Goal: Task Accomplishment & Management: Manage account settings

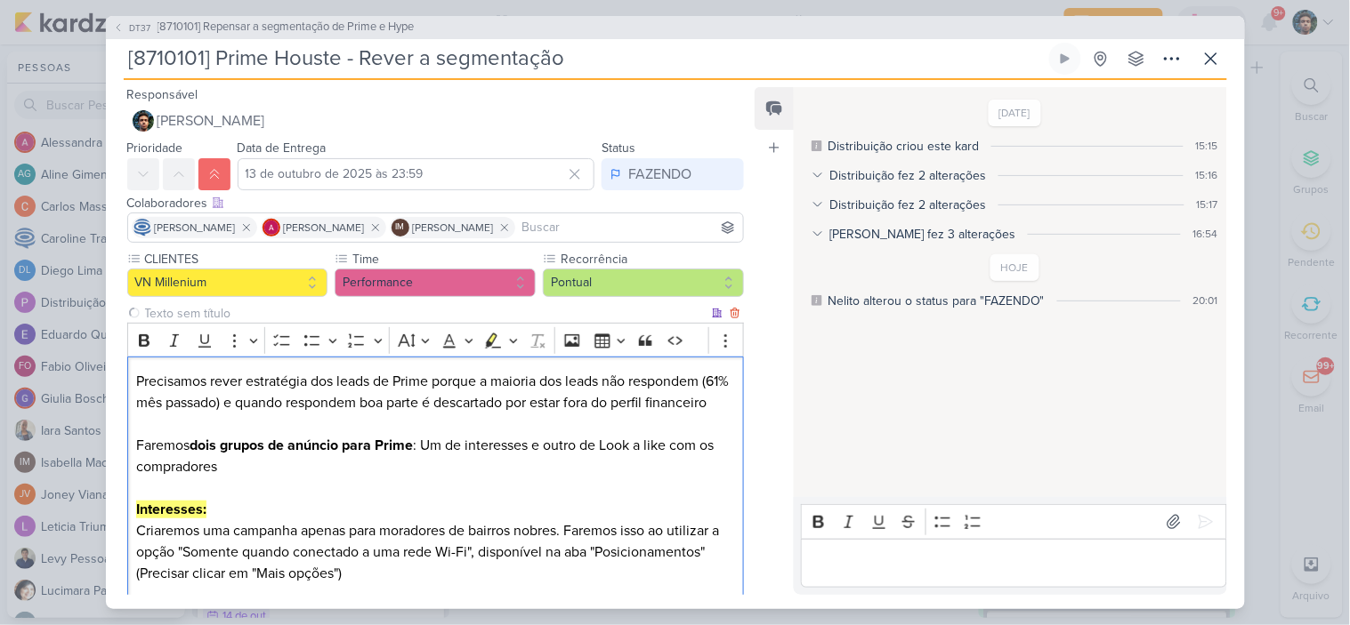
scroll to position [199, 0]
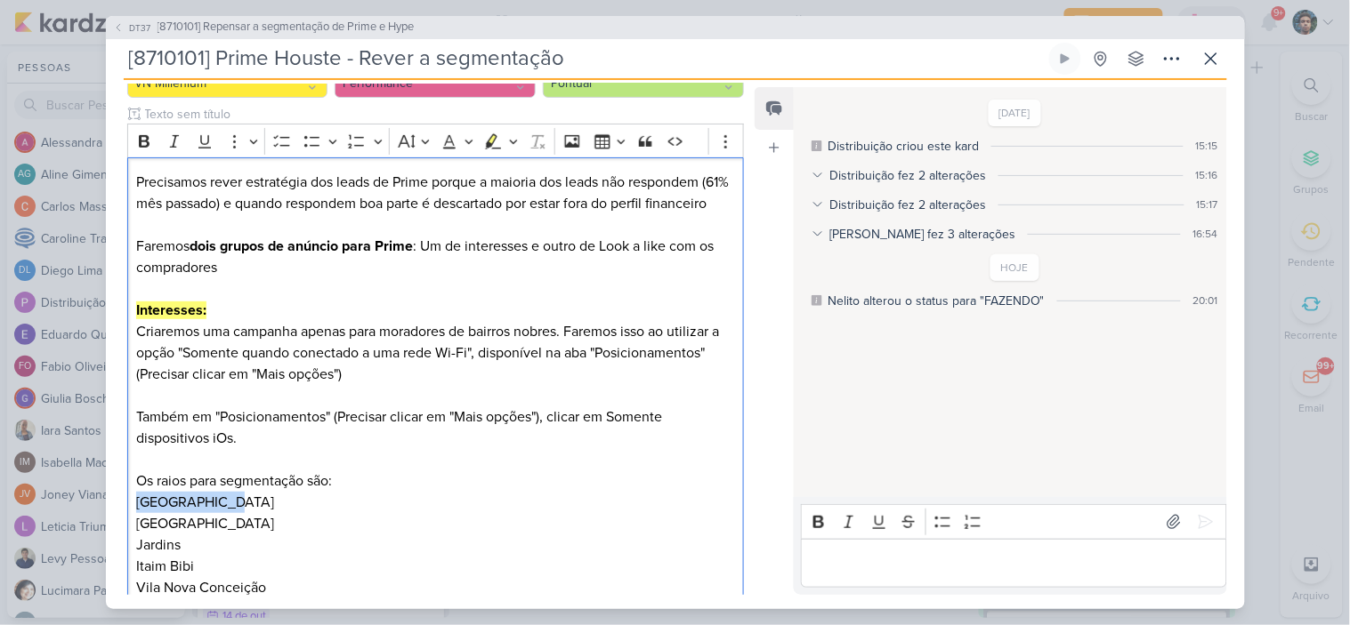
drag, startPoint x: 181, startPoint y: 527, endPoint x: 102, endPoint y: 529, distance: 78.3
click at [102, 529] on div "DT37 [8710101] Repensar a segmentação de Prime e Hype [8710101] Prime Houste - …" at bounding box center [675, 312] width 1350 height 625
drag, startPoint x: 252, startPoint y: 549, endPoint x: 92, endPoint y: 549, distance: 160.1
click at [92, 549] on div "DT37 [8710101] Repensar a segmentação de Prime e Hype [8710101] Prime Houste - …" at bounding box center [675, 312] width 1350 height 625
copy p "[GEOGRAPHIC_DATA]"
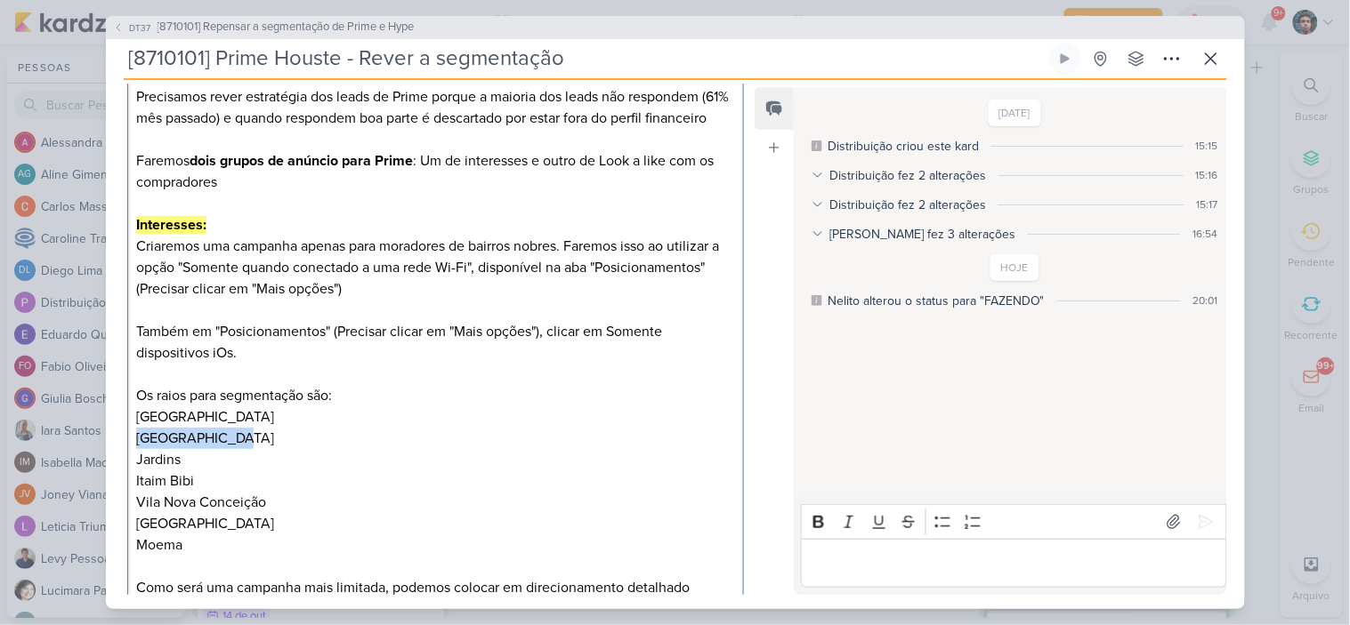
scroll to position [298, 0]
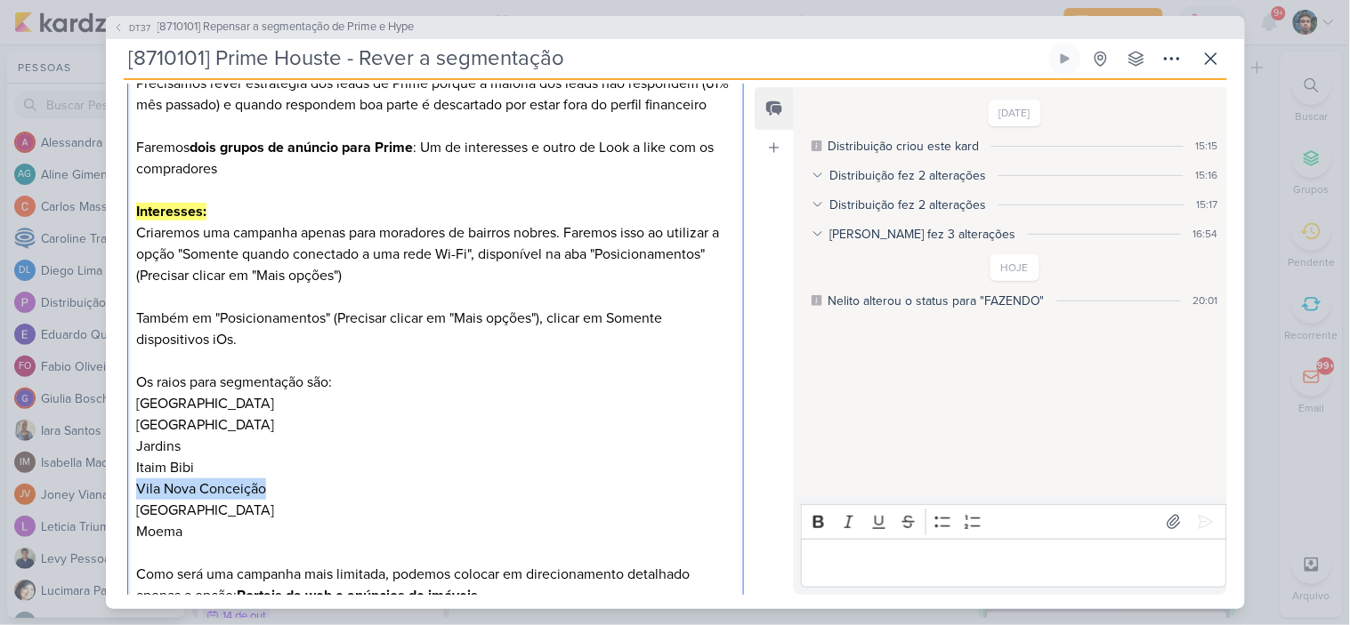
drag, startPoint x: 269, startPoint y: 510, endPoint x: 185, endPoint y: 464, distance: 95.1
click at [136, 509] on p "[GEOGRAPHIC_DATA] [GEOGRAPHIC_DATA] Jardins Itaim [GEOGRAPHIC_DATA] [GEOGRAPHIC…" at bounding box center [435, 467] width 598 height 149
copy p "Vila Nova Conceição"
click at [194, 521] on p "[GEOGRAPHIC_DATA] [GEOGRAPHIC_DATA] Jardins Itaim [GEOGRAPHIC_DATA] [GEOGRAPHIC…" at bounding box center [435, 467] width 598 height 149
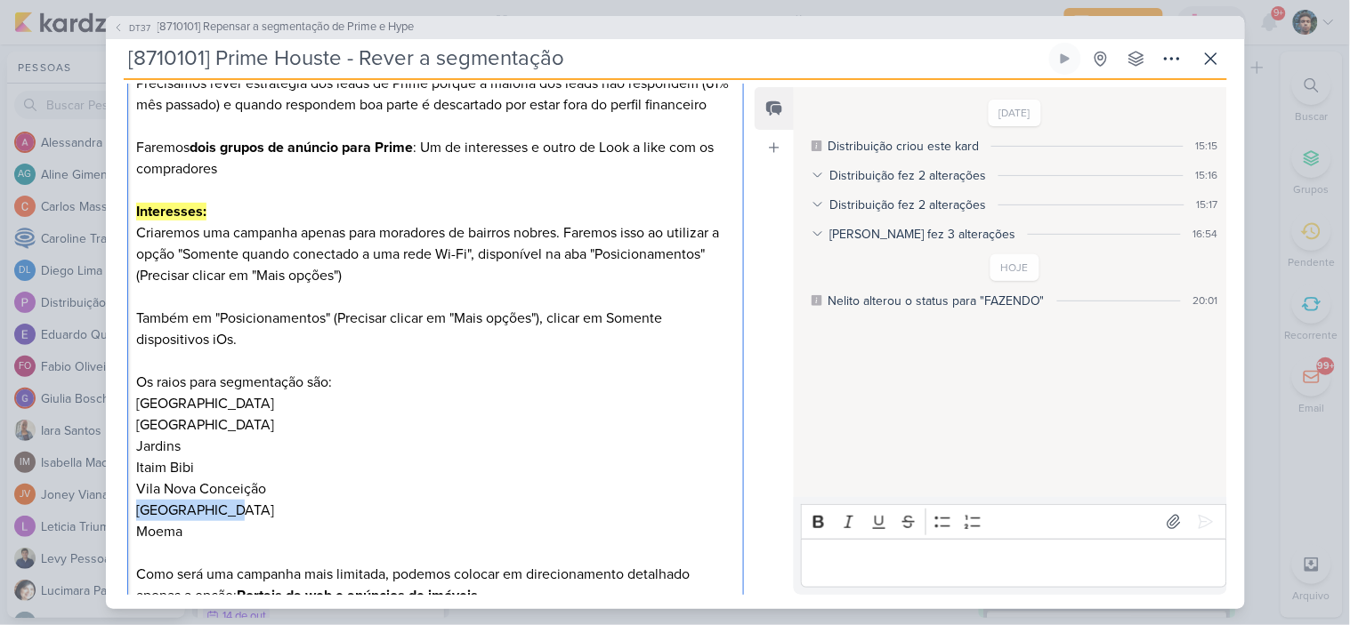
copy p "[GEOGRAPHIC_DATA]"
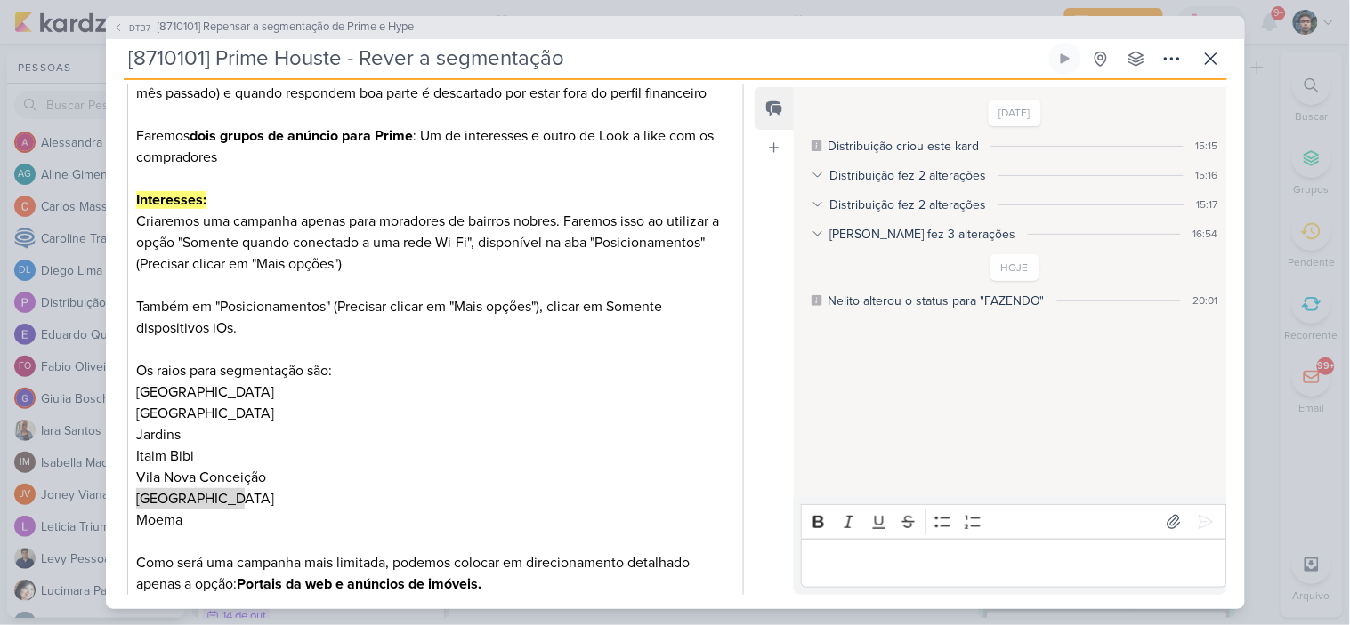
scroll to position [112, 0]
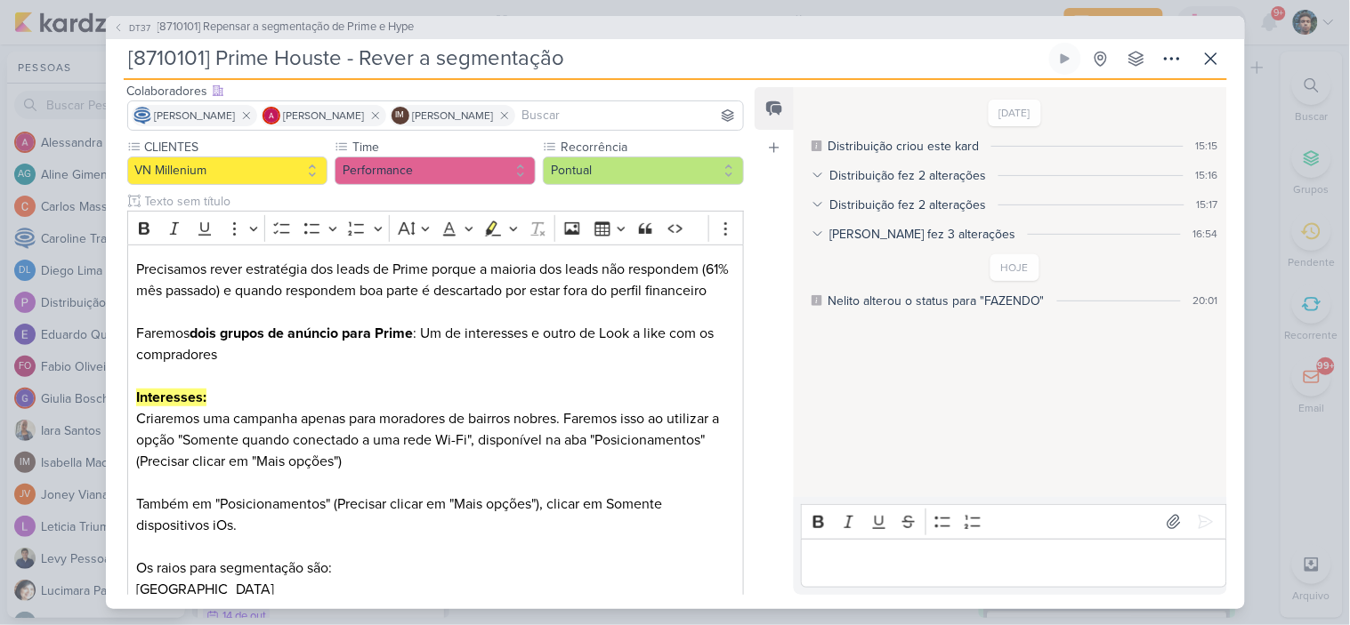
click at [1016, 557] on p "Editor editing area: main" at bounding box center [1013, 562] width 407 height 21
click at [1222, 53] on button at bounding box center [1211, 59] width 32 height 32
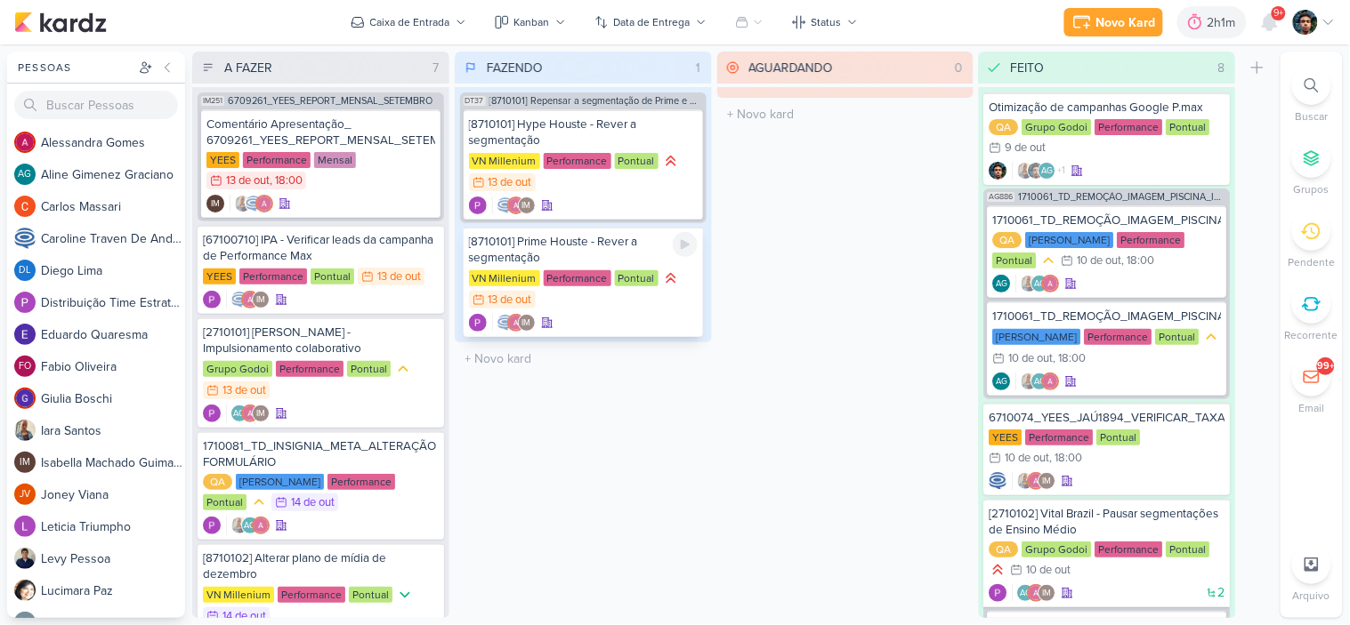
click at [629, 251] on div "[8710101] Prime Houste - Rever a segmentação" at bounding box center [583, 250] width 229 height 32
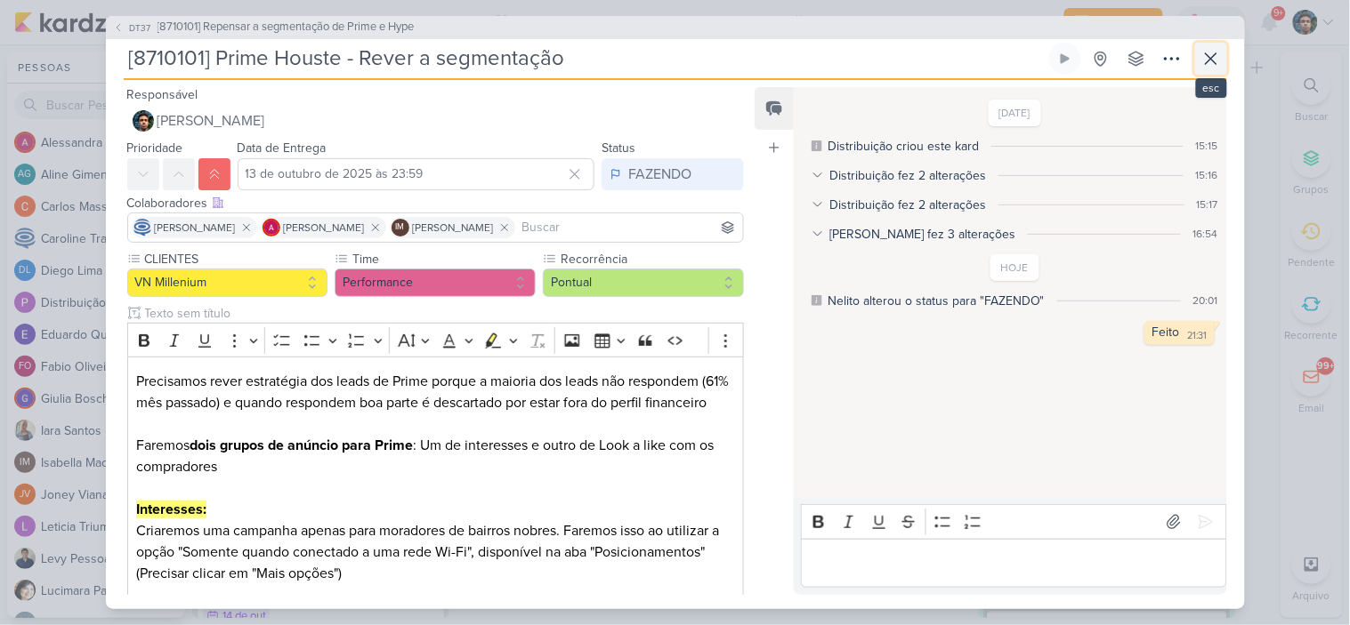
click at [1219, 51] on icon at bounding box center [1210, 58] width 21 height 21
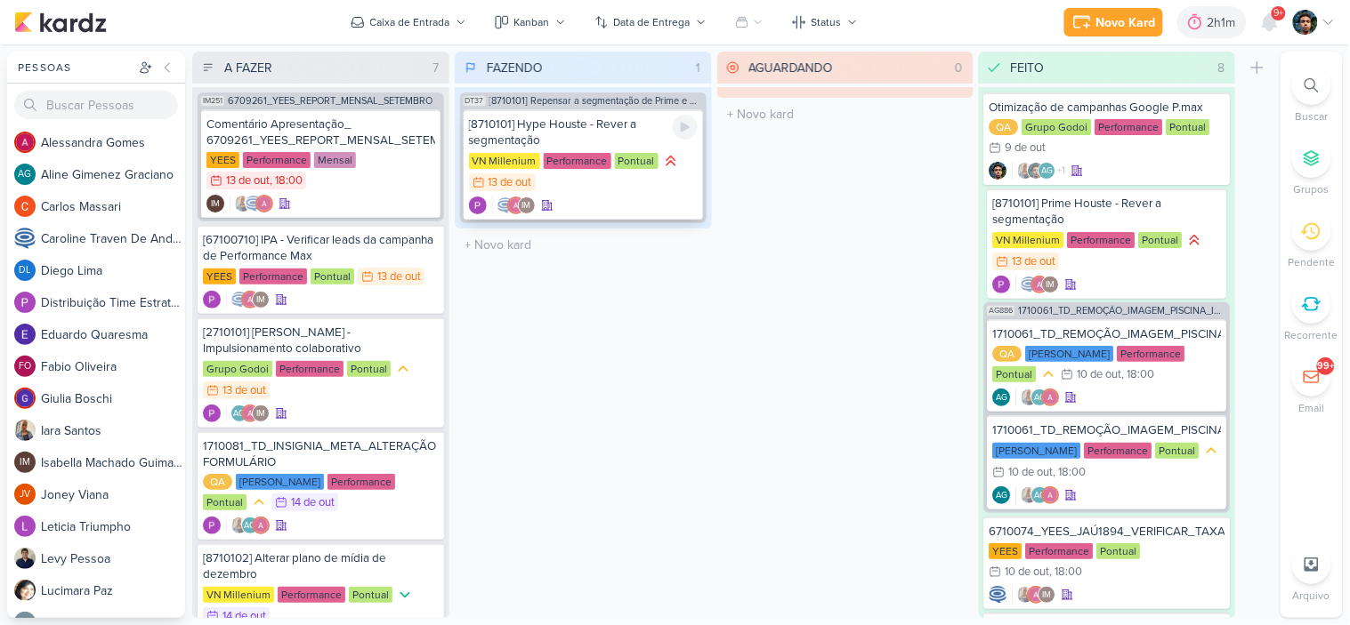
click at [592, 135] on div "[8710101] Hype Houste - Rever a segmentação" at bounding box center [583, 133] width 229 height 32
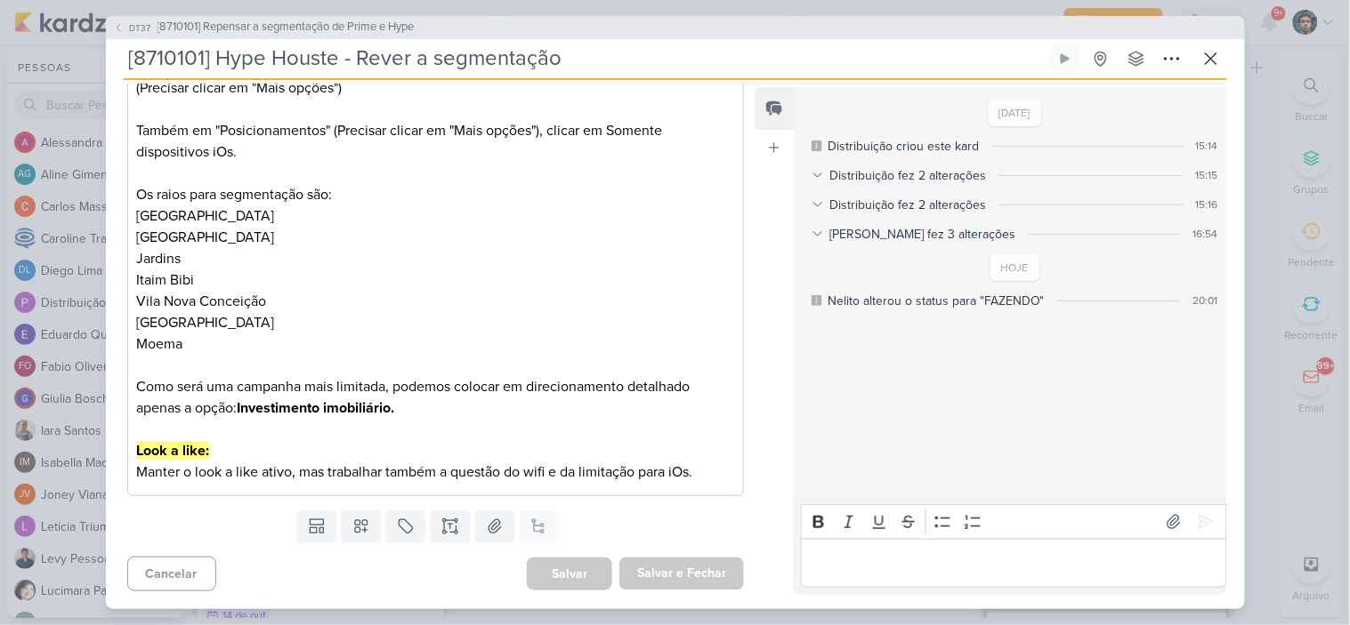
scroll to position [508, 0]
drag, startPoint x: 531, startPoint y: 484, endPoint x: 536, endPoint y: 473, distance: 11.6
click at [531, 484] on div "Precisamos rever estratégia dos leads de Prime porque a maioria dos leads não r…" at bounding box center [435, 183] width 617 height 625
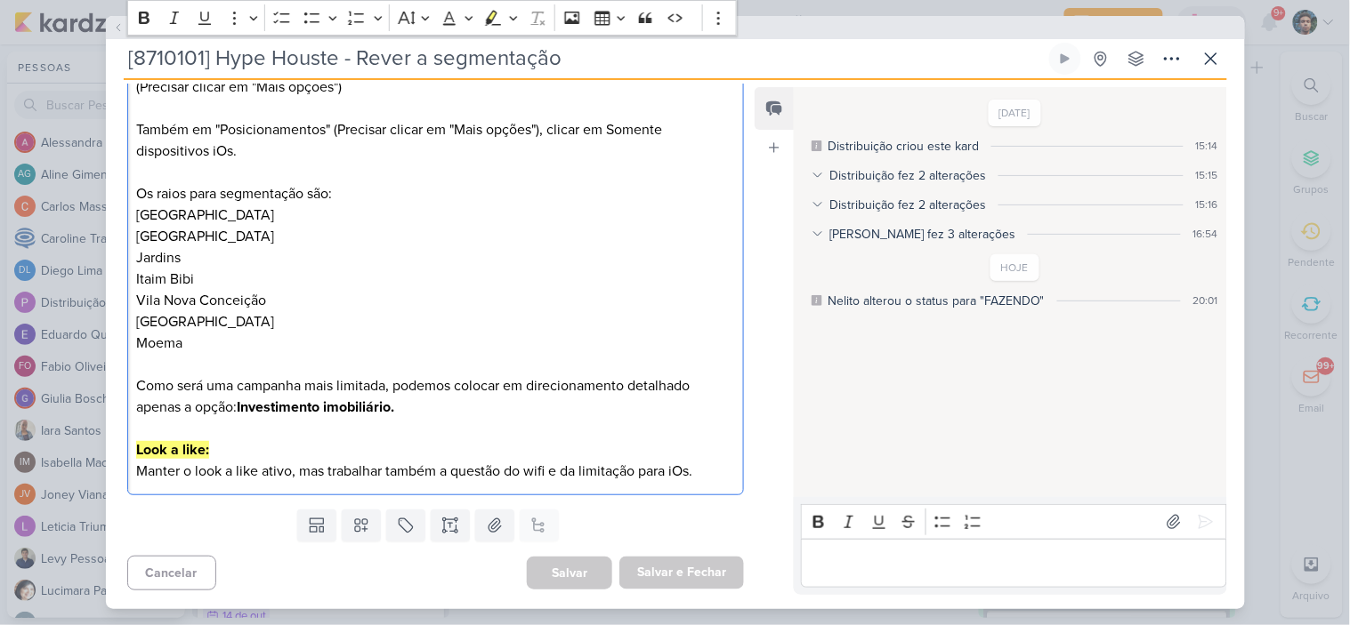
click at [536, 471] on p "Manter o look a like ativo, mas trabalhar também a questão do wifi e da limitaç…" at bounding box center [435, 471] width 598 height 21
drag, startPoint x: 132, startPoint y: 452, endPoint x: 717, endPoint y: 473, distance: 585.8
click at [719, 475] on div "Precisamos rever estratégia dos leads de Prime porque a maioria dos leads não r…" at bounding box center [435, 183] width 617 height 625
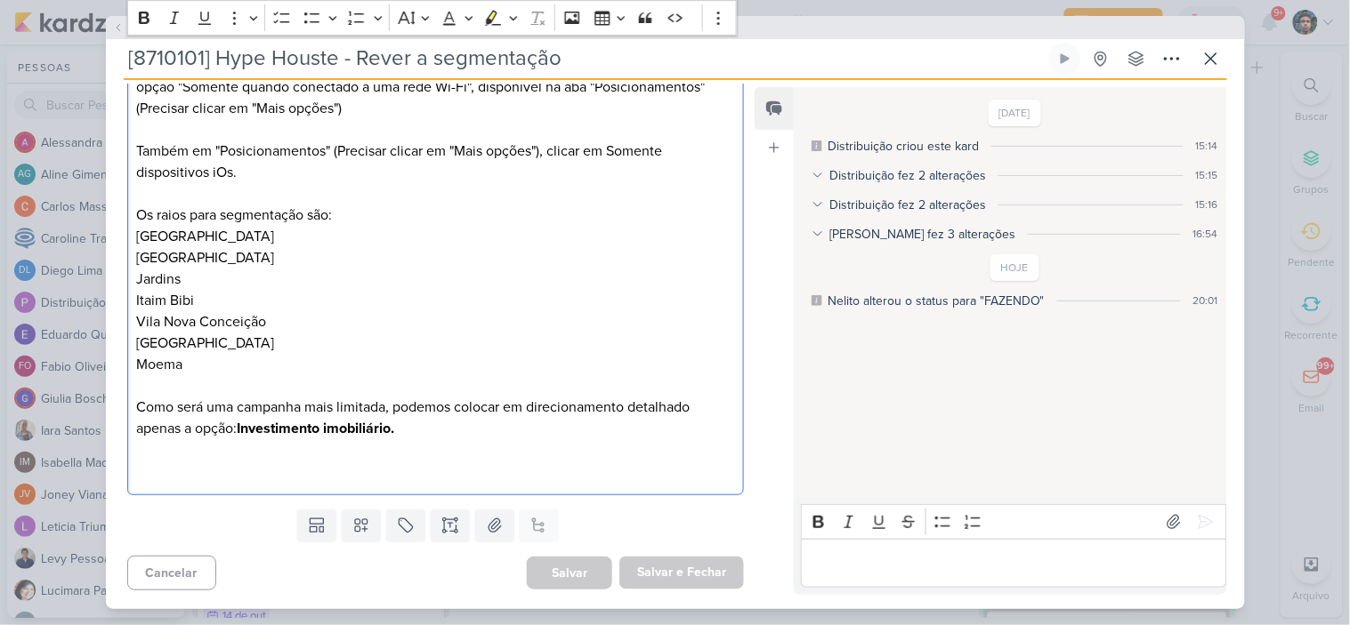
scroll to position [464, 0]
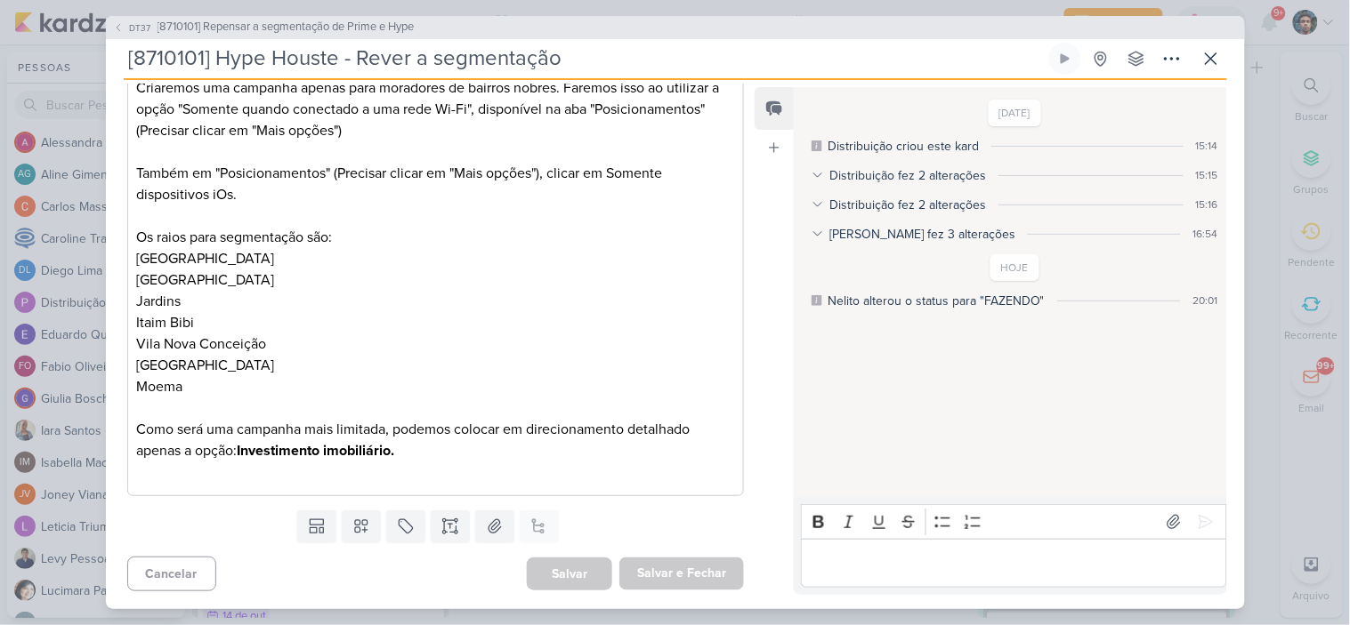
click at [754, 456] on div "Feed Atrelar email Solte o email para atrelar ao kard" at bounding box center [773, 341] width 39 height 508
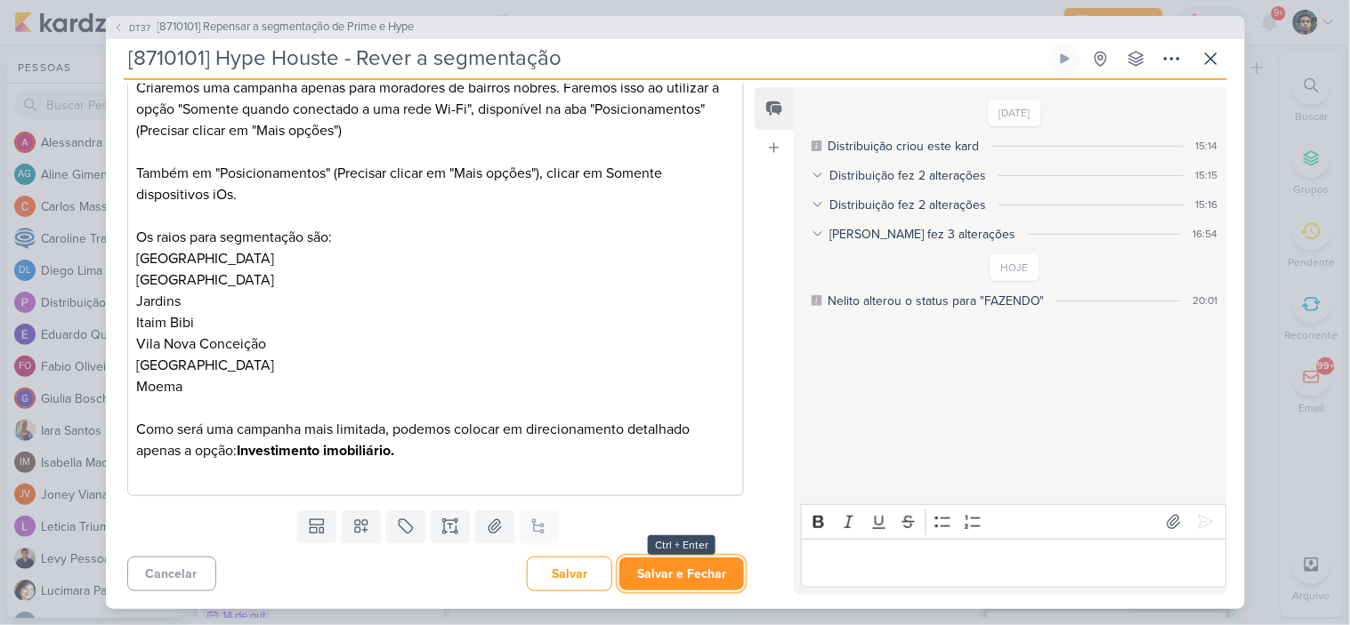
click at [712, 576] on button "Salvar e Fechar" at bounding box center [681, 574] width 125 height 33
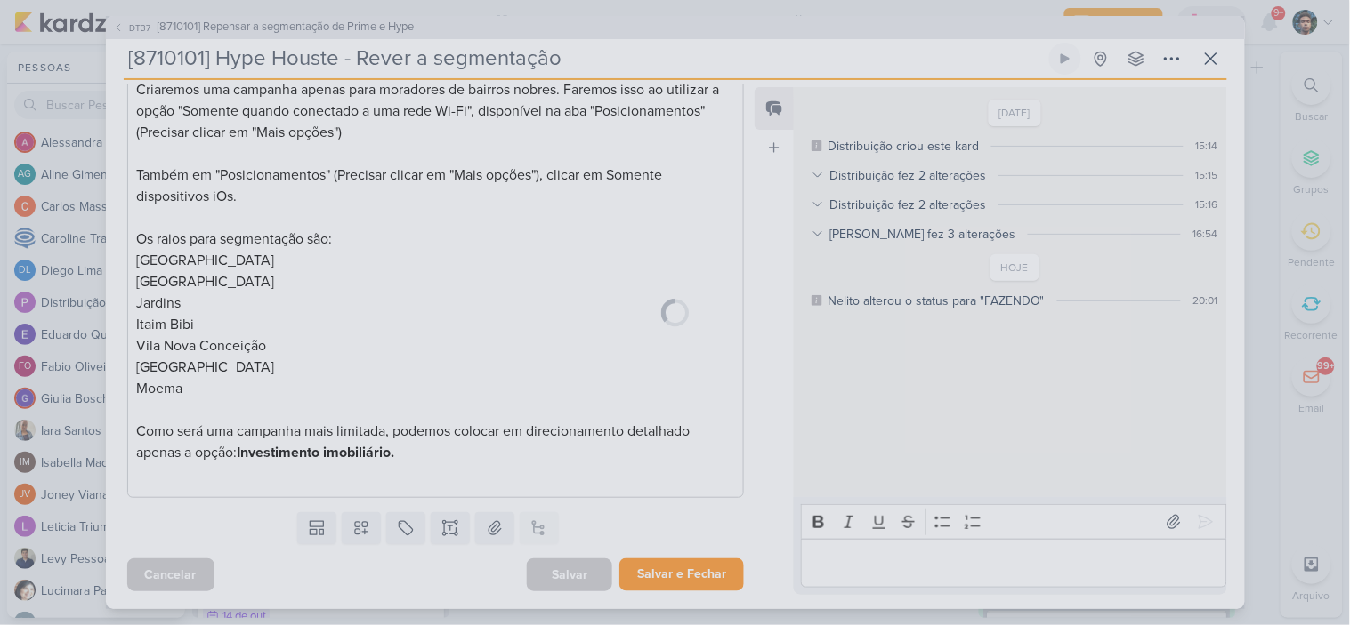
scroll to position [463, 0]
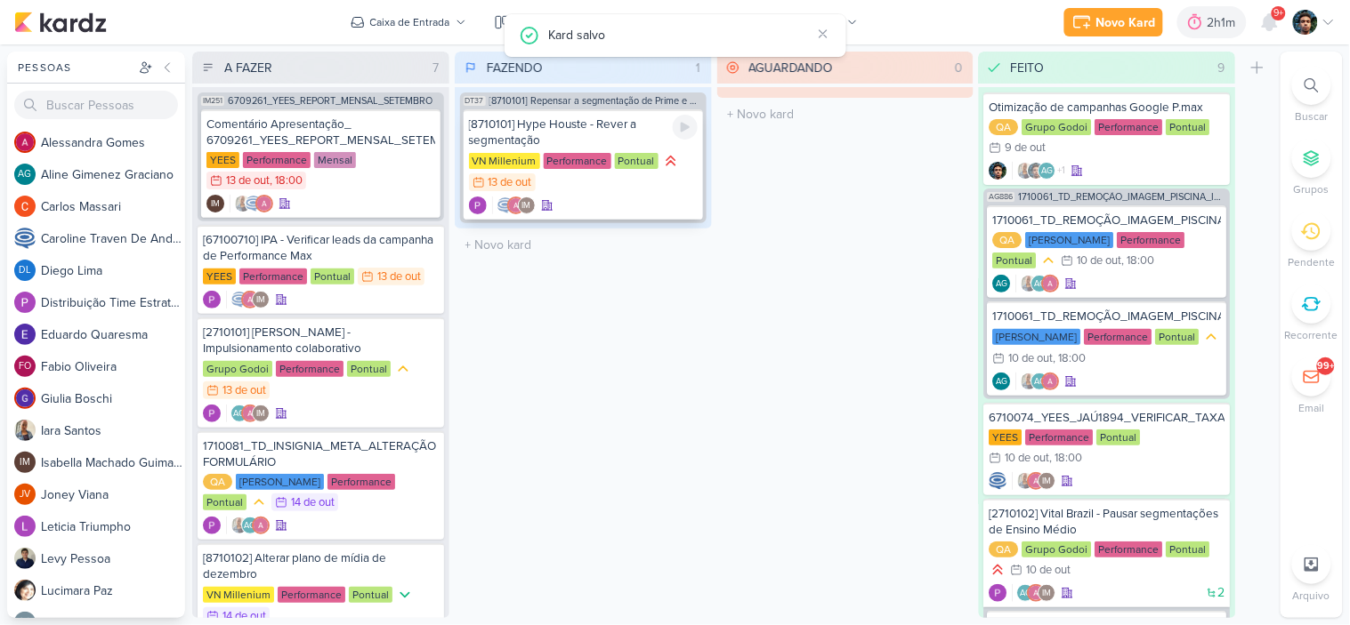
click at [642, 187] on div "VN Millenium Performance Pontual 13/10 [DATE]" at bounding box center [583, 172] width 229 height 41
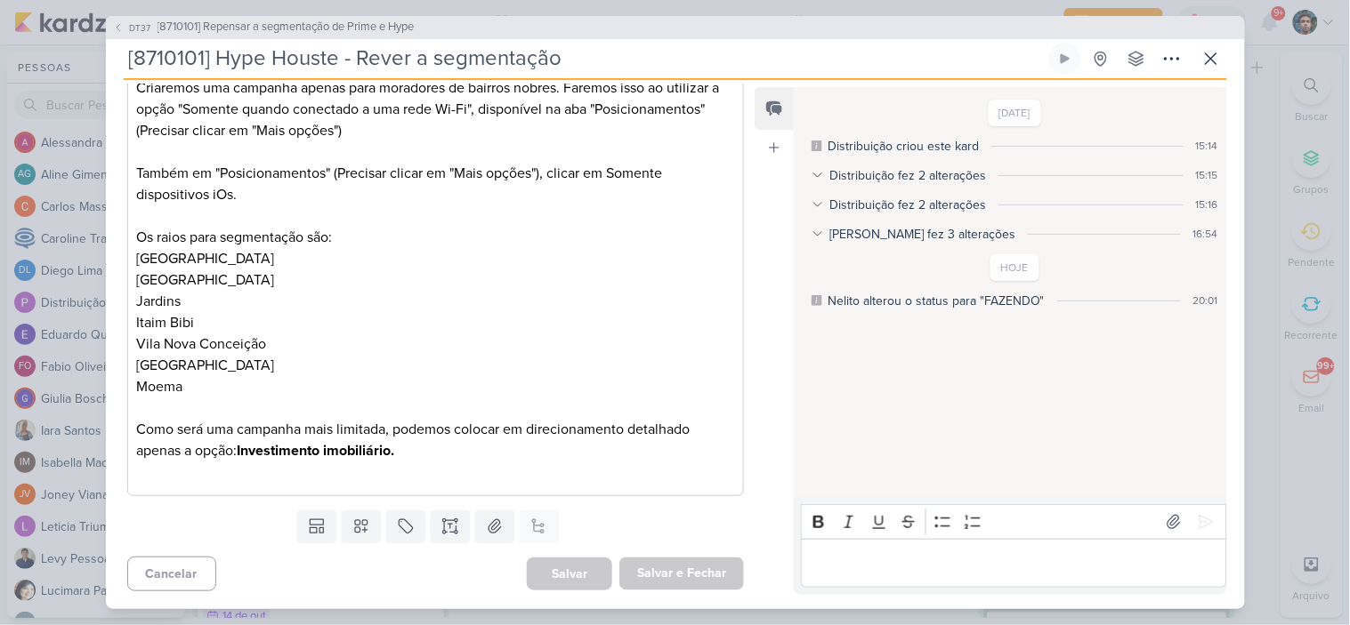
click at [952, 555] on p "Editor editing area: main" at bounding box center [1013, 562] width 407 height 21
click at [1116, 329] on icon at bounding box center [1123, 332] width 14 height 14
click at [1137, 358] on button "Deletar" at bounding box center [1162, 363] width 97 height 29
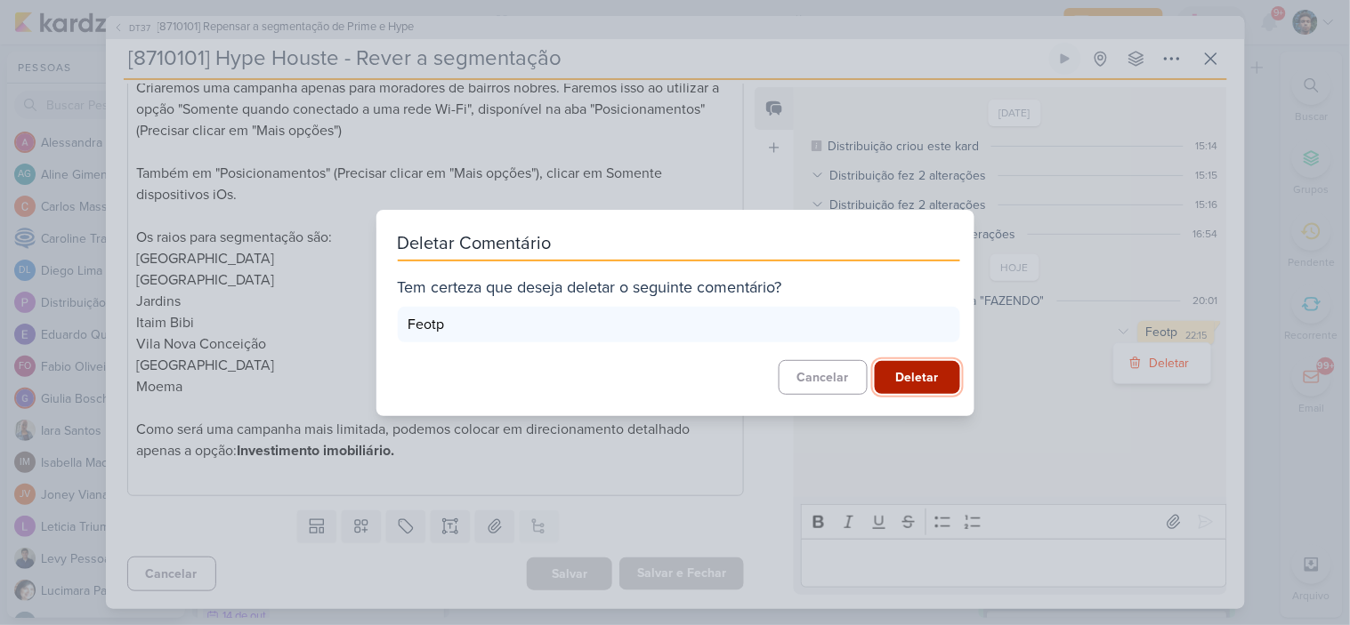
click at [909, 369] on button "Deletar" at bounding box center [916, 377] width 85 height 33
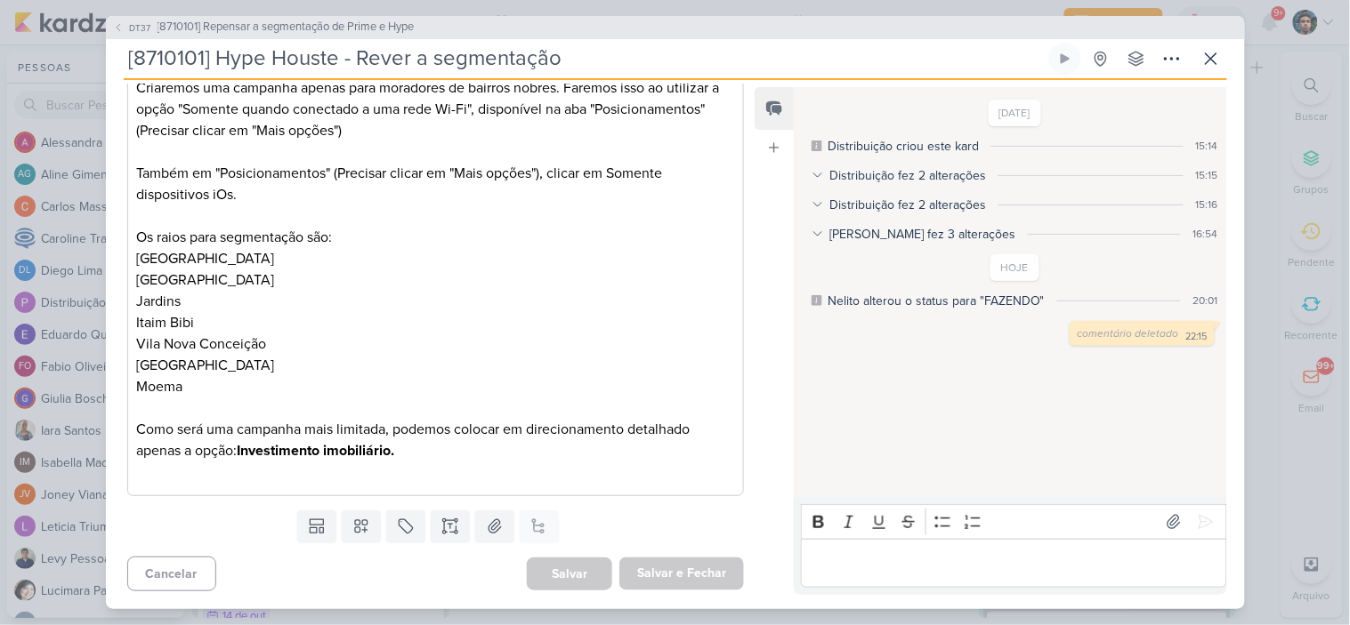
click at [917, 553] on p "Editor editing area: main" at bounding box center [1013, 562] width 407 height 21
click at [1212, 53] on icon at bounding box center [1210, 58] width 21 height 21
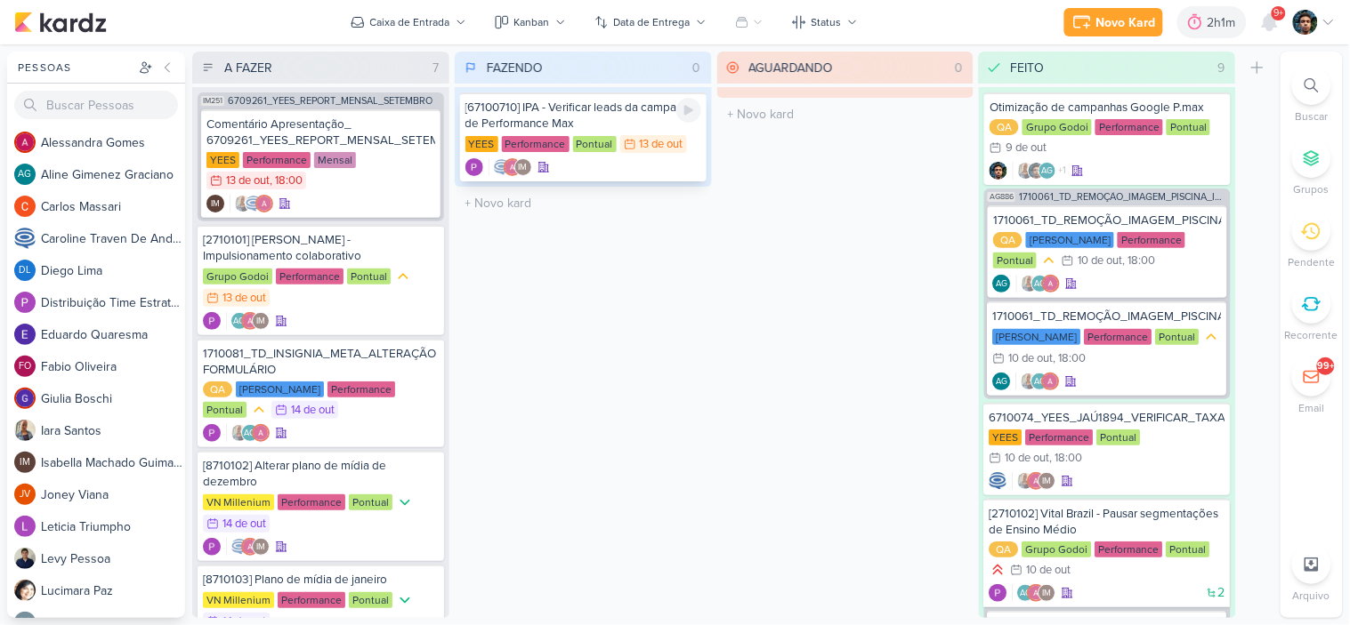
click at [656, 114] on div "[67100710] IPA - Verificar leads da campanha de Performance Max" at bounding box center [583, 116] width 236 height 32
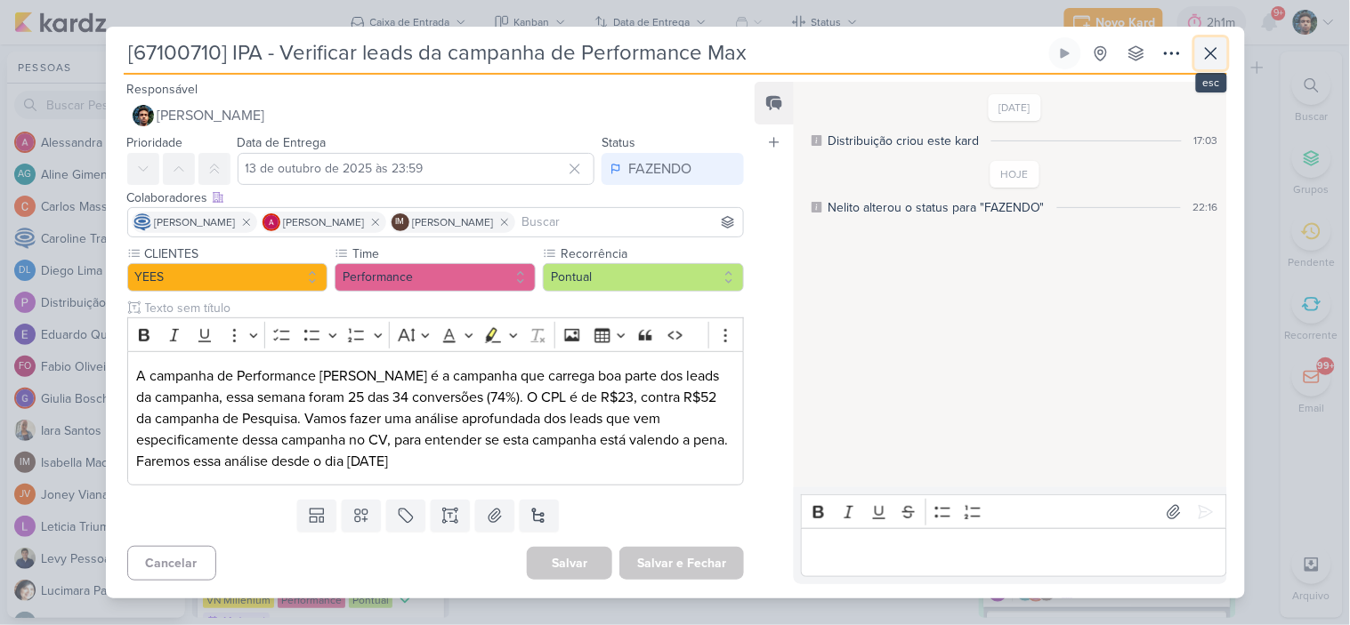
click at [1213, 56] on icon at bounding box center [1210, 53] width 11 height 11
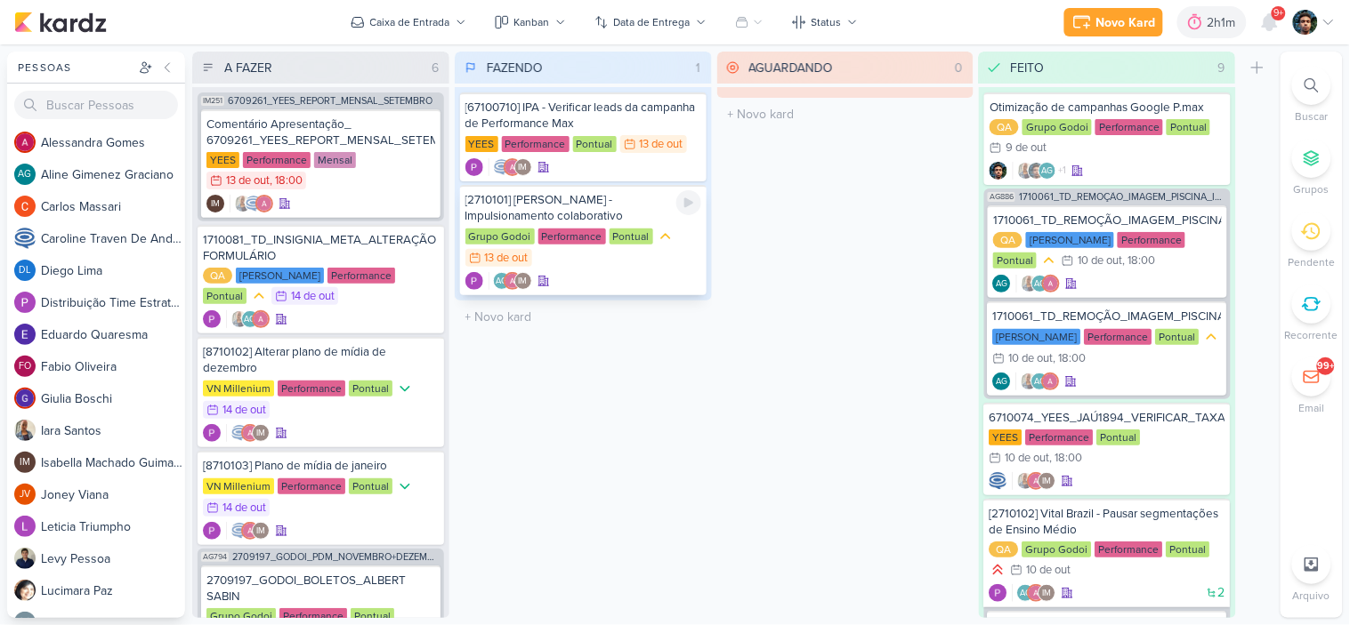
click at [628, 264] on div "Grupo Godoi Performance Pontual 13/10 [DATE]" at bounding box center [583, 248] width 236 height 41
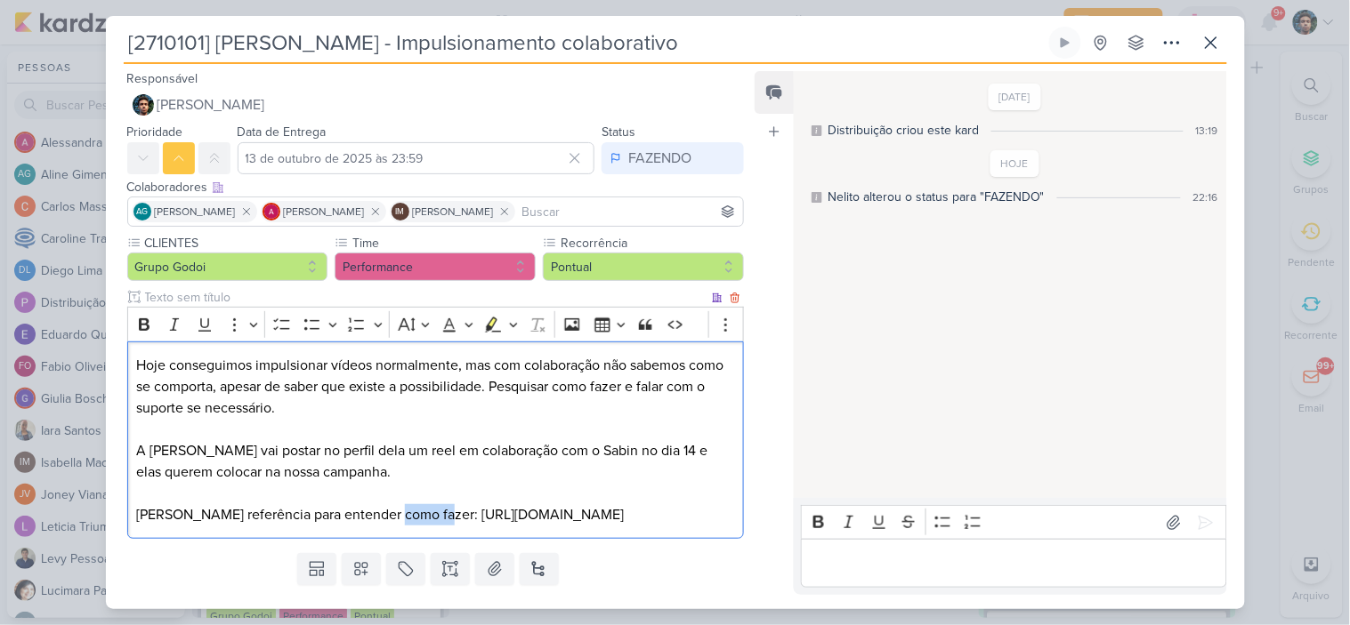
drag, startPoint x: 404, startPoint y: 517, endPoint x: 448, endPoint y: 525, distance: 45.2
click at [446, 525] on p "[PERSON_NAME] referência para entender como fazer: [URL][DOMAIN_NAME]" at bounding box center [435, 514] width 598 height 21
click at [487, 525] on p "[PERSON_NAME] referência para entender como fazer: [URL][DOMAIN_NAME]" at bounding box center [435, 514] width 598 height 21
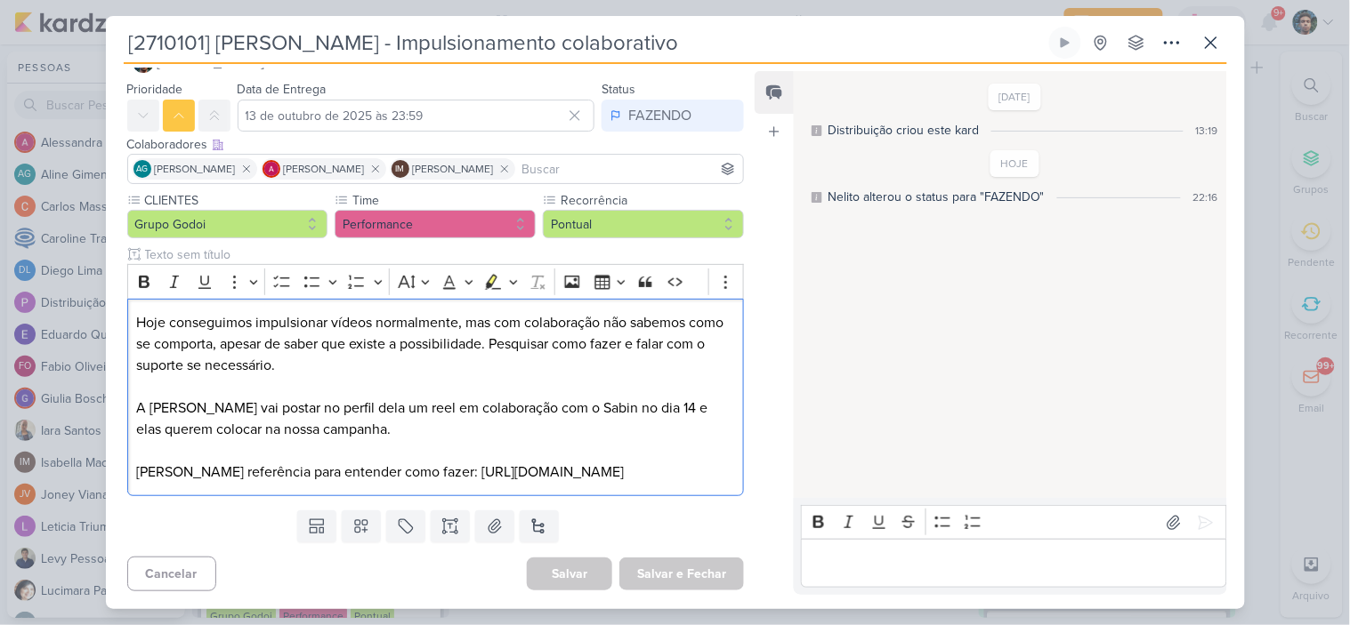
scroll to position [65, 0]
click at [1201, 42] on icon at bounding box center [1210, 42] width 21 height 21
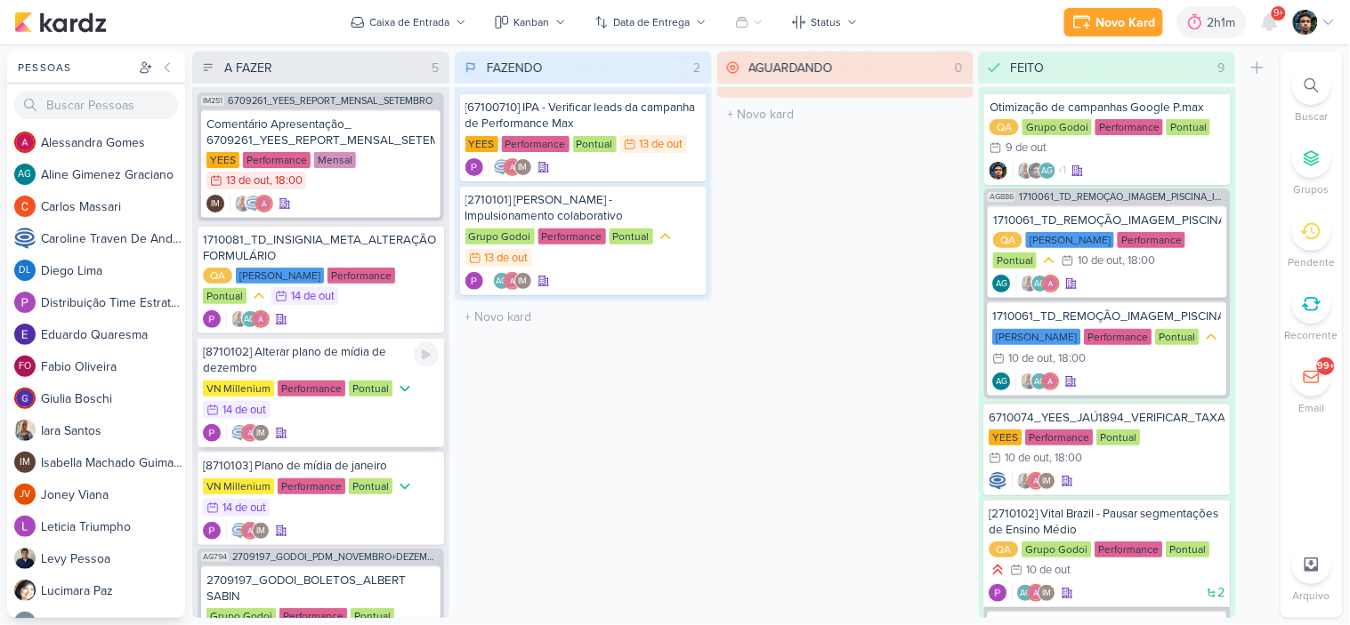
click at [379, 424] on div "IM" at bounding box center [321, 433] width 236 height 18
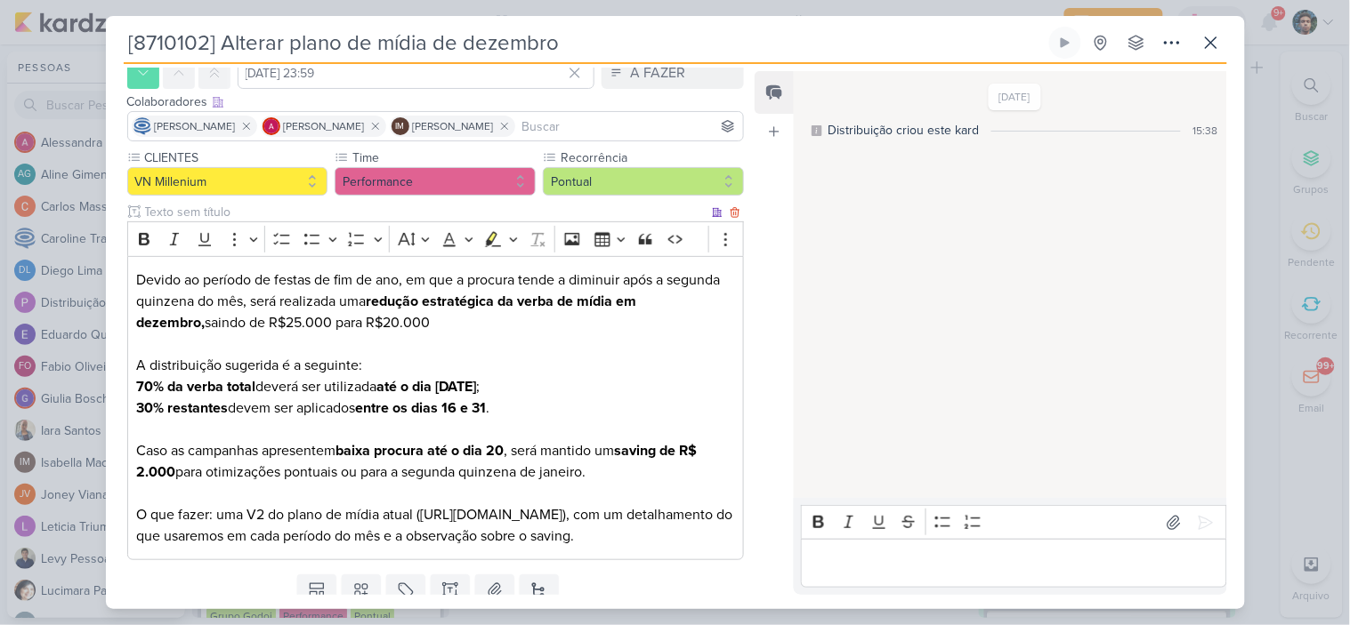
scroll to position [0, 0]
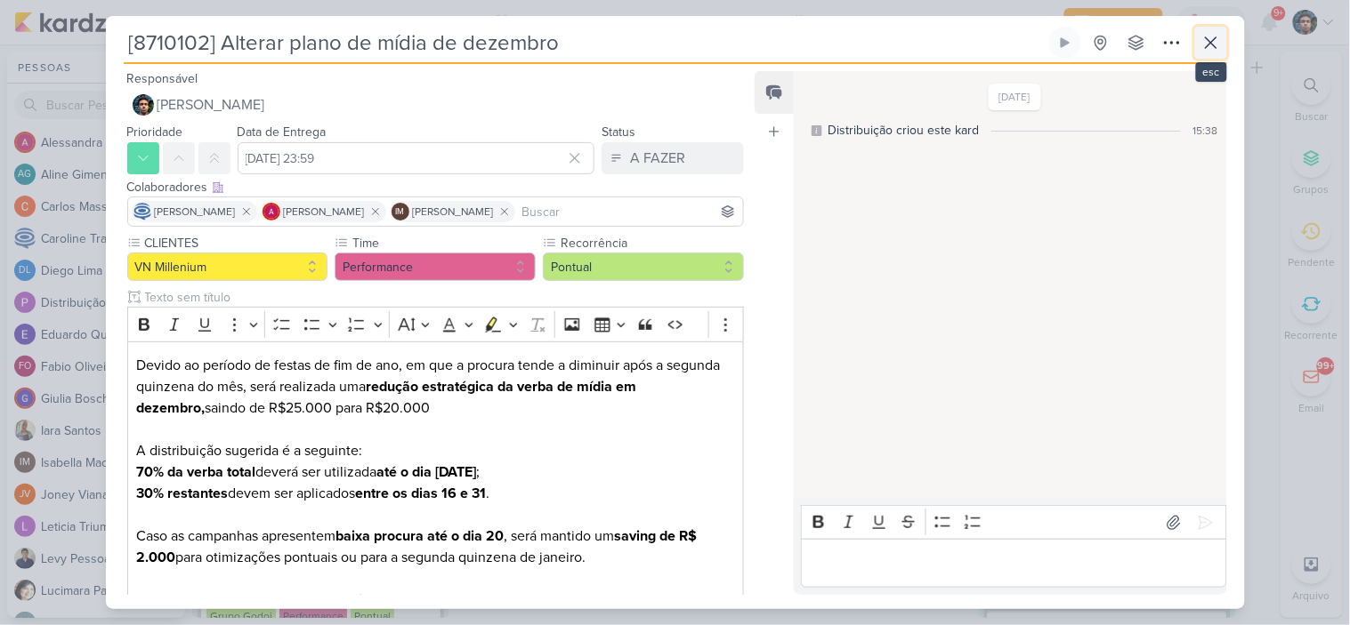
click at [1213, 43] on icon at bounding box center [1210, 42] width 21 height 21
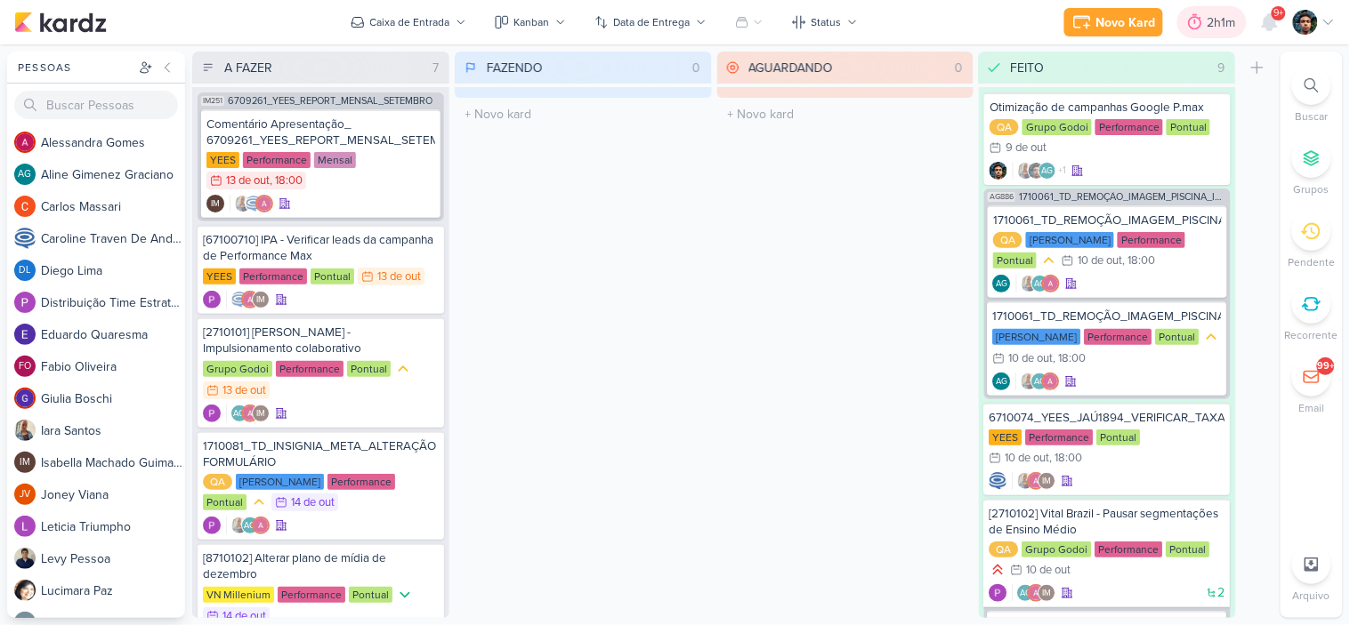
click at [1213, 29] on div "2h1m" at bounding box center [1224, 22] width 34 height 19
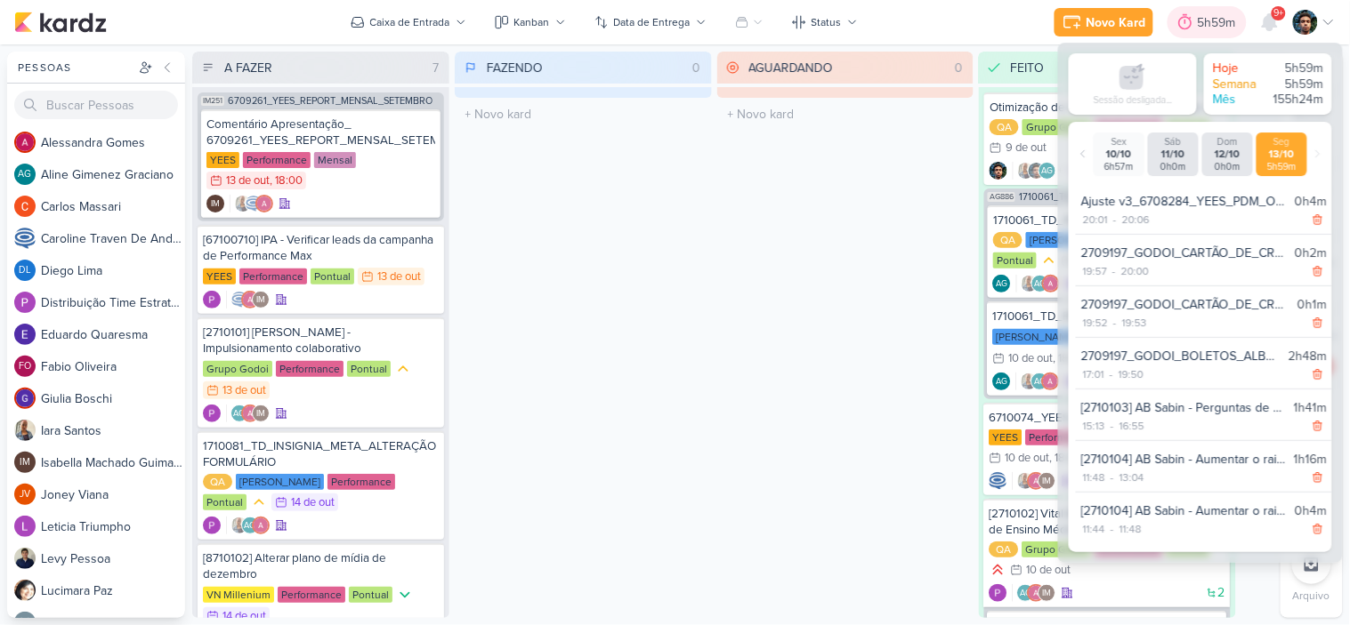
click at [1213, 29] on div "5h59m" at bounding box center [1219, 22] width 44 height 19
